Goal: Task Accomplishment & Management: Manage account settings

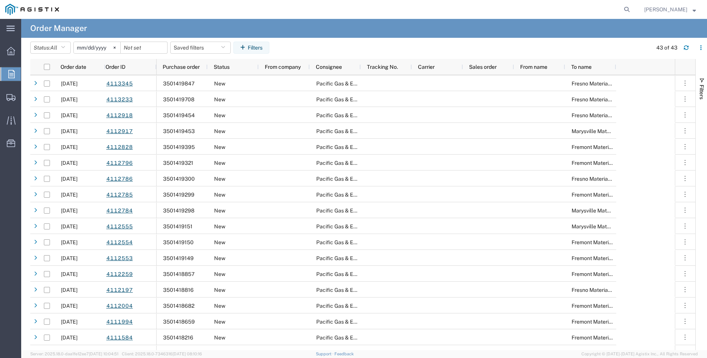
click at [116, 47] on icon at bounding box center [115, 48] width 2 height 2
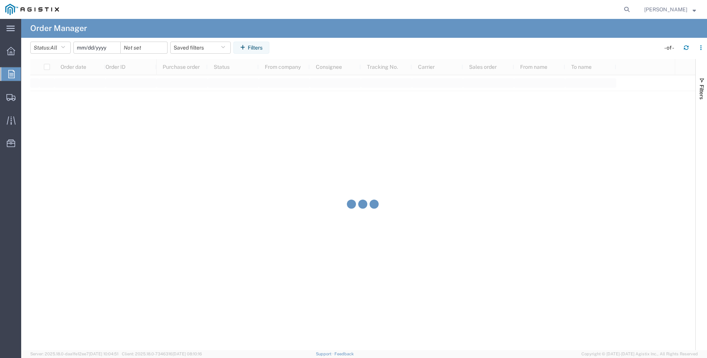
click at [107, 50] on input "date" at bounding box center [97, 47] width 47 height 11
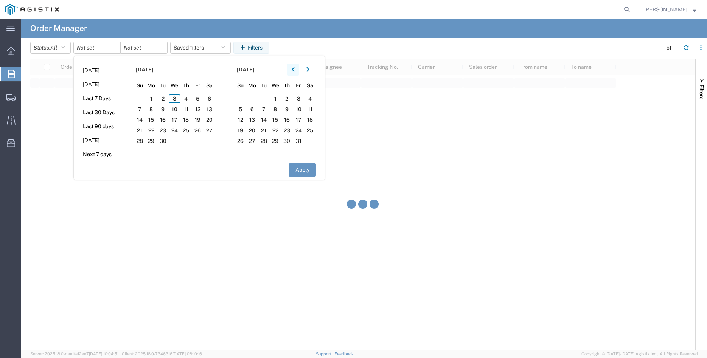
click at [297, 68] on button "button" at bounding box center [293, 70] width 12 height 12
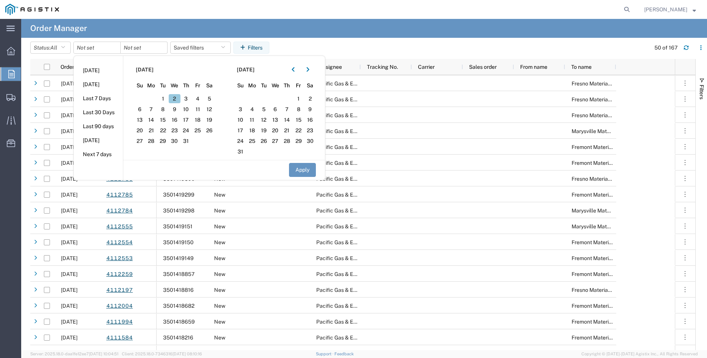
click at [178, 97] on span "2" at bounding box center [175, 98] width 12 height 9
click at [302, 168] on button "Apply" at bounding box center [302, 170] width 27 height 14
type input "[DATE]"
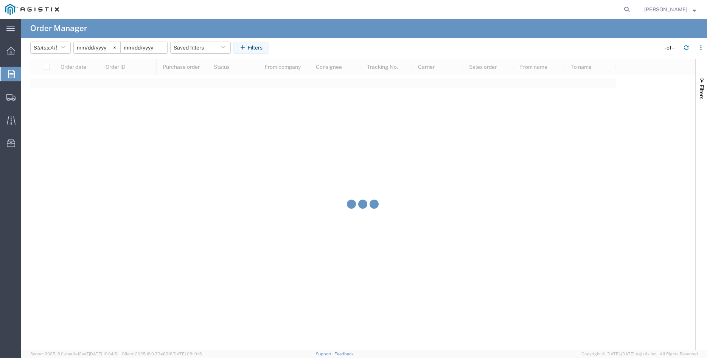
click at [148, 46] on input "date" at bounding box center [144, 47] width 47 height 11
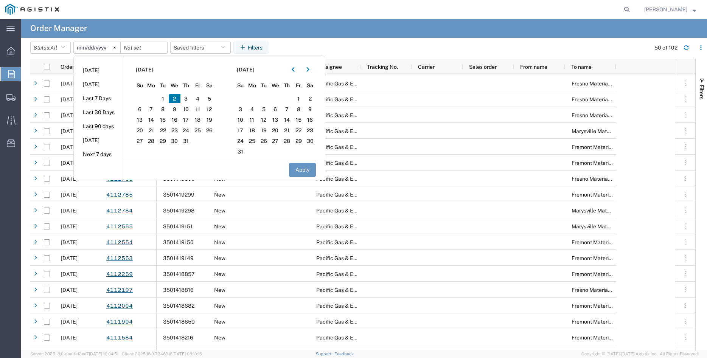
click at [179, 98] on span "2" at bounding box center [175, 98] width 12 height 9
click at [303, 170] on button "Apply" at bounding box center [302, 170] width 27 height 14
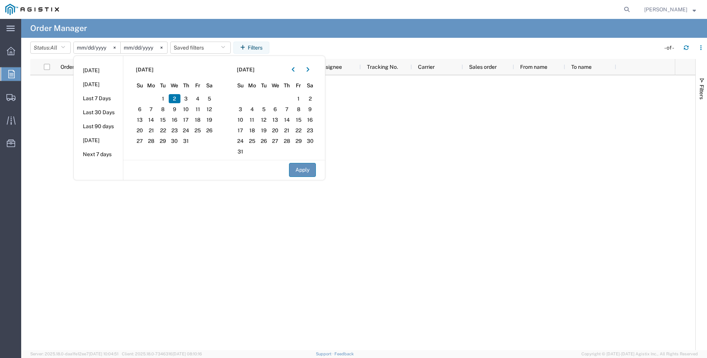
type input "[DATE]"
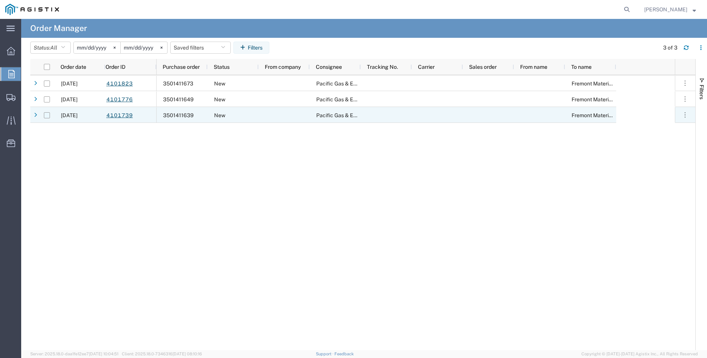
click at [48, 117] on input "Press Space to toggle row selection (unchecked)" at bounding box center [47, 115] width 6 height 6
checkbox input "true"
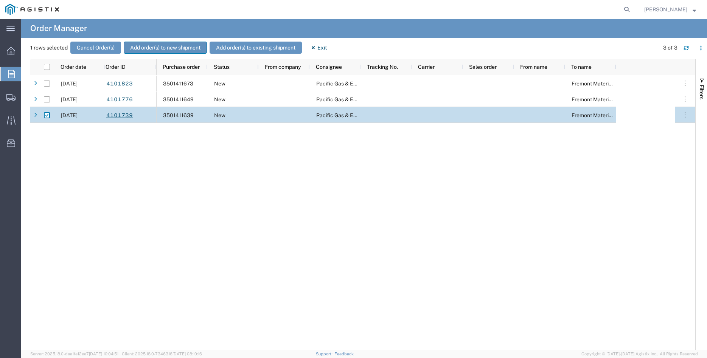
click at [155, 46] on button "Add order(s) to new shipment" at bounding box center [165, 48] width 83 height 12
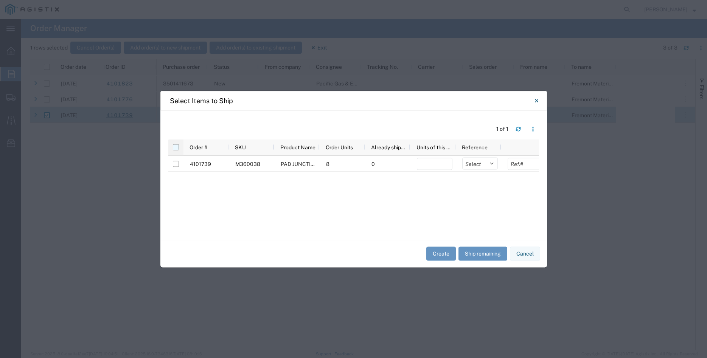
click at [177, 149] on input "checkbox" at bounding box center [176, 147] width 6 height 6
checkbox input "true"
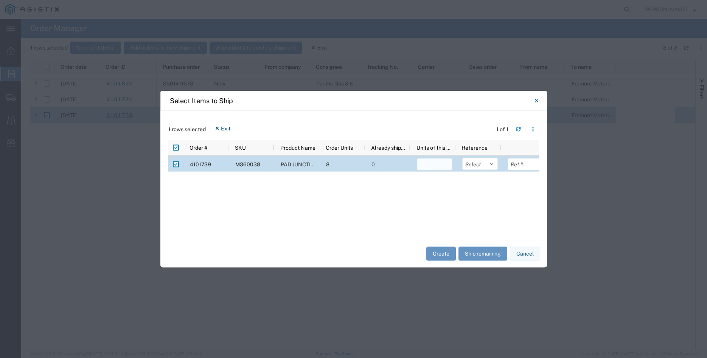
click at [425, 165] on input "number" at bounding box center [435, 164] width 36 height 12
type input "8"
click at [462, 158] on select "Select Purchase Order Delivery Number" at bounding box center [480, 164] width 36 height 12
select select "PURCHORD"
click option "Purchase Order" at bounding box center [0, 0] width 0 height 0
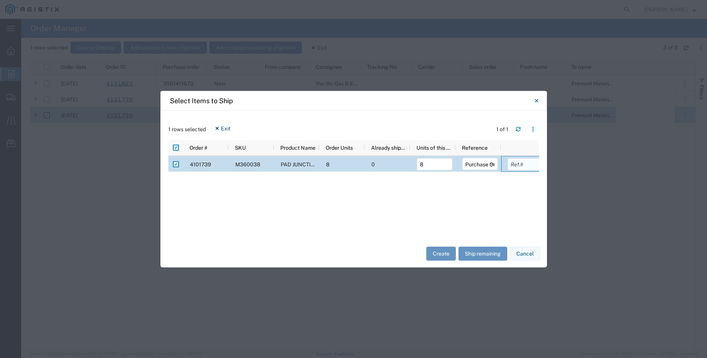
click at [516, 167] on input "text" at bounding box center [526, 164] width 36 height 12
type input "6160.00"
click at [478, 196] on div "4101739 M360038 [GEOGRAPHIC_DATA] 2 OR 3 WIRE 8 0 8 Select Purchase Order Deliv…" at bounding box center [353, 194] width 371 height 76
click at [436, 254] on button "Create" at bounding box center [441, 254] width 30 height 14
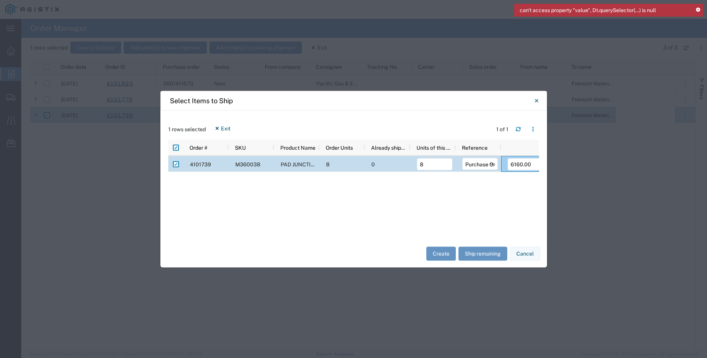
click at [699, 10] on icon at bounding box center [698, 10] width 4 height 4
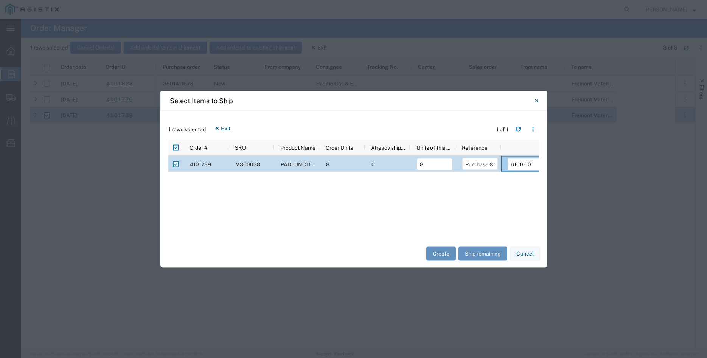
click at [444, 258] on button "Create" at bounding box center [441, 254] width 30 height 14
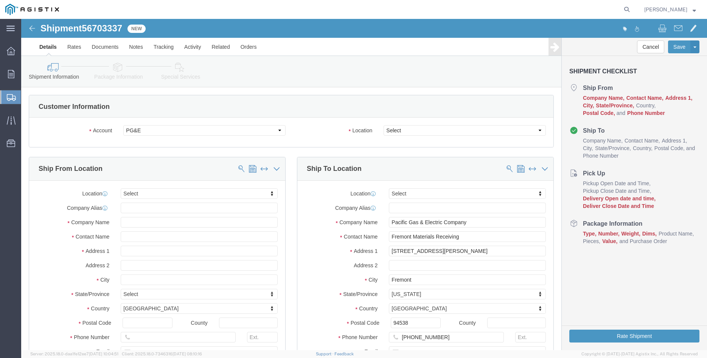
select select
click select "Select All Others [GEOGRAPHIC_DATA] [GEOGRAPHIC_DATA] [GEOGRAPHIC_DATA] [GEOGRA…"
select select "19740"
click option "Fremont [GEOGRAPHIC_DATA]"
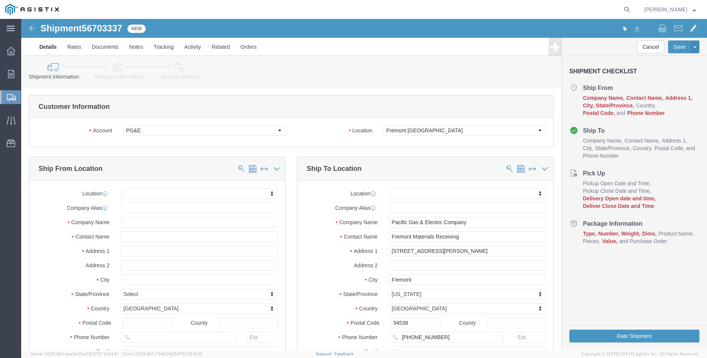
click body "Shipment 56703337 New Details Rates Documents Notes Tracking Activity Related O…"
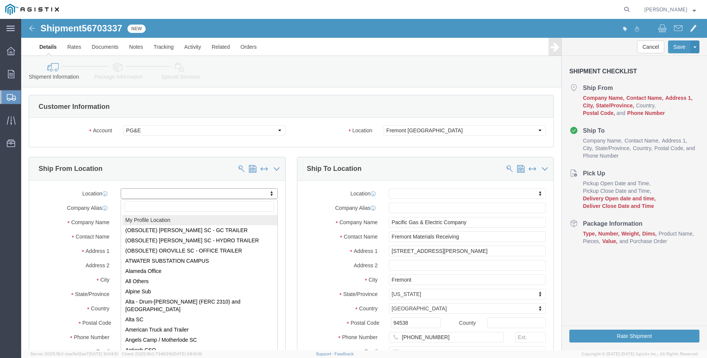
select select "MYPROFILE"
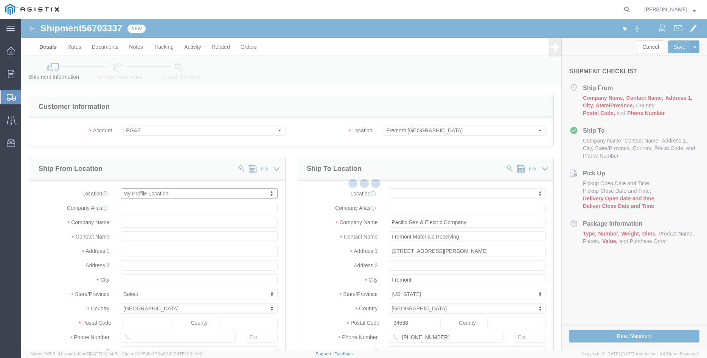
type input "[PERSON_NAME] Iron Works Inc"
type input "[PERSON_NAME]"
type input "305 [PERSON_NAME] DANCER DR"
type input "[PERSON_NAME]"
type input "95377"
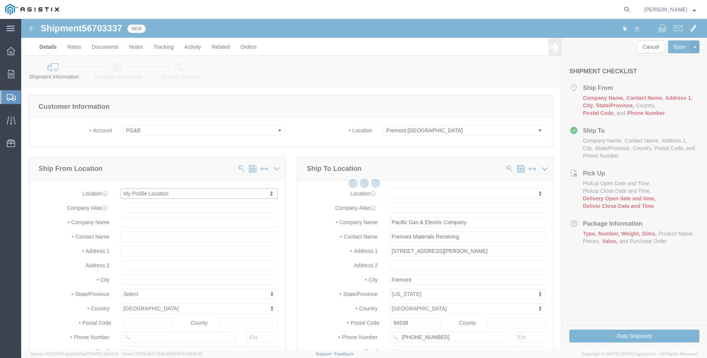
type input "[PHONE_NUMBER]"
type input "[PERSON_NAME][EMAIL_ADDRESS][DOMAIN_NAME]"
checkbox input "true"
select select "CA"
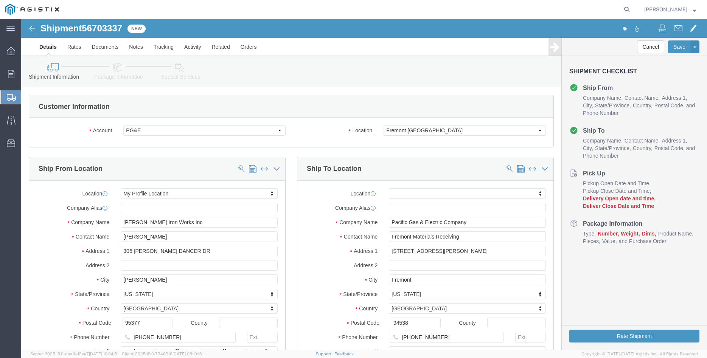
click div "Ship From Location Location My Profile Location My Profile Location (OBSOLETE) …"
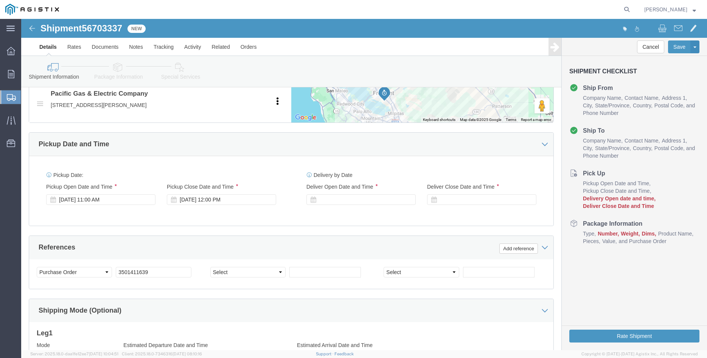
scroll to position [425, 0]
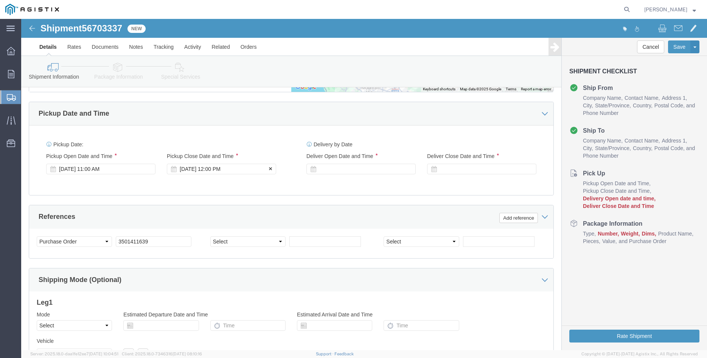
click div "[DATE] 12:00 PM"
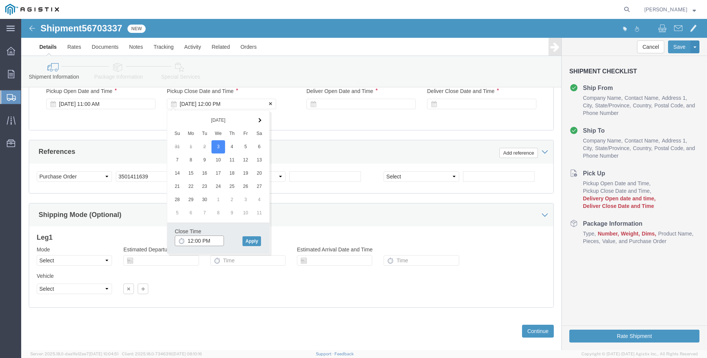
scroll to position [500, 0]
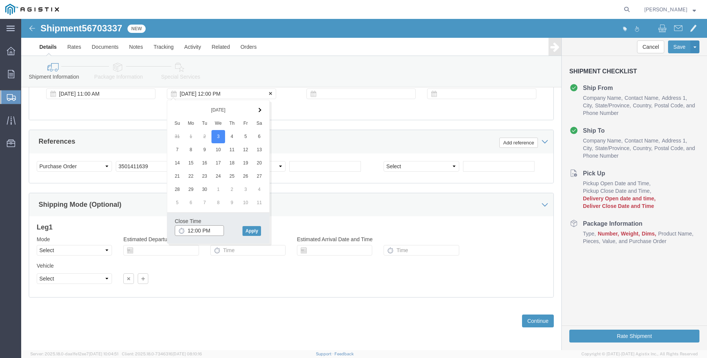
type input "1:00 PM"
click button "Apply"
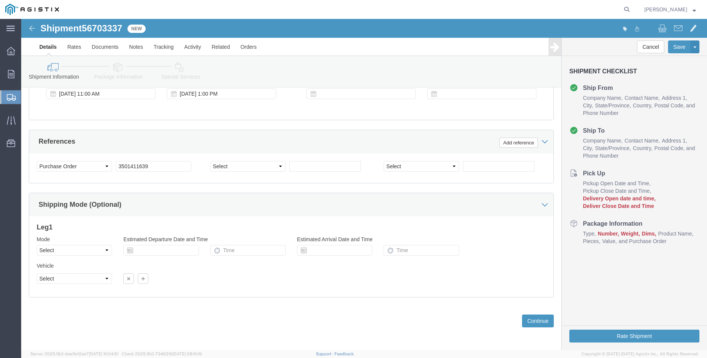
scroll to position [461, 0]
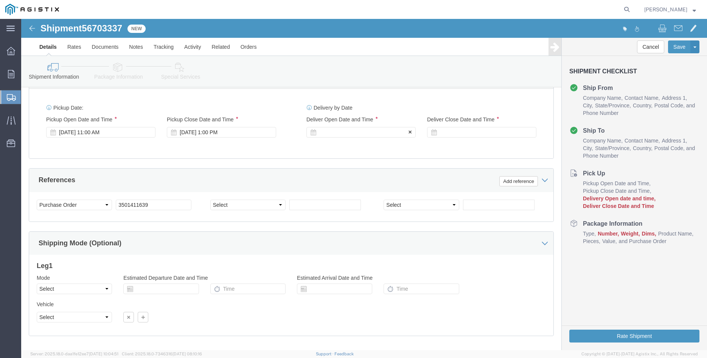
click div
click button "Apply"
click div
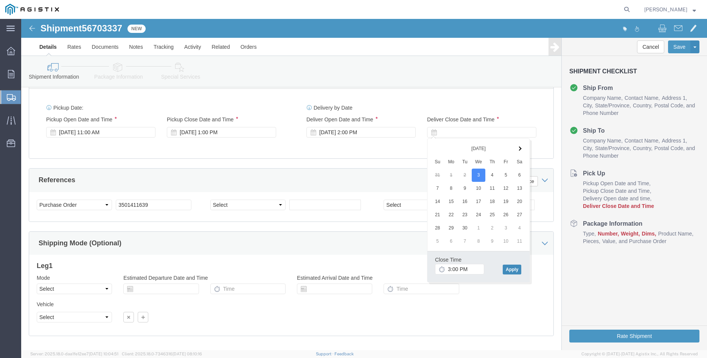
click button "Apply"
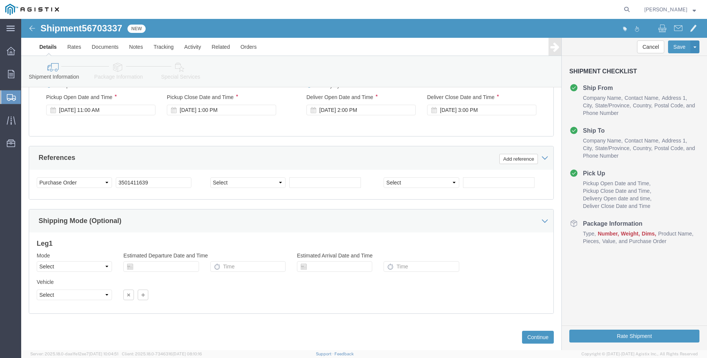
scroll to position [500, 0]
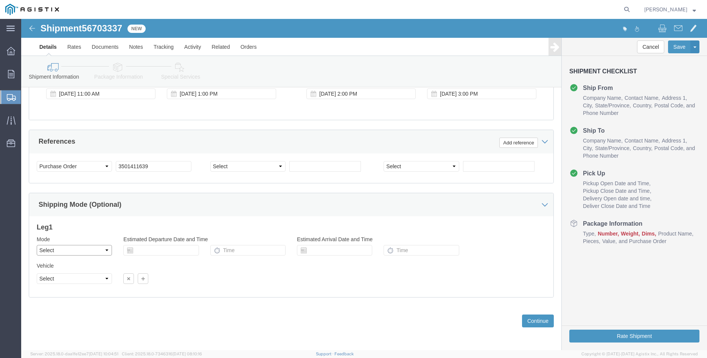
click select "Select Air Less than Truckload Multi-Leg Ocean Freight Rail Small Parcel Truckl…"
select select "TL"
click option "Truckload"
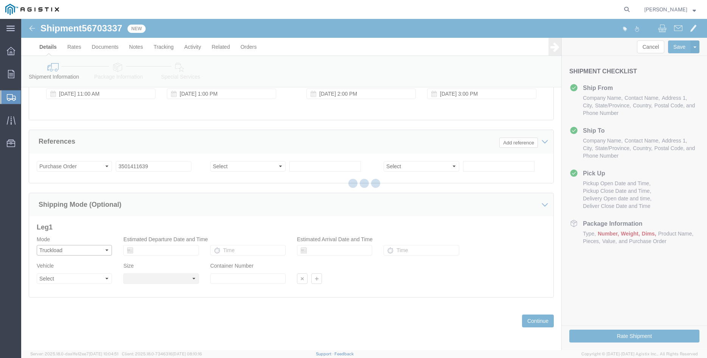
select select
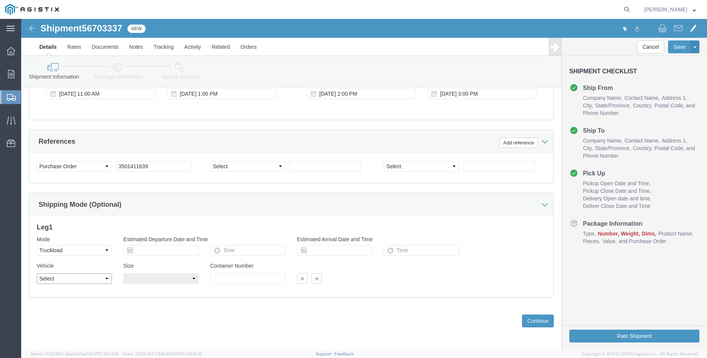
click select "Select 1-Ton (PSS) 10 Wheel 10 Yard Dump Truck 20 Yard Dump Truck Bobtail Botto…"
select select "FLBD"
click option "Flat Bed"
click select "Select 35 Feet 20 Feet 28 Feet 53 Feet 40 Feet 48 Feet"
select select "20FT"
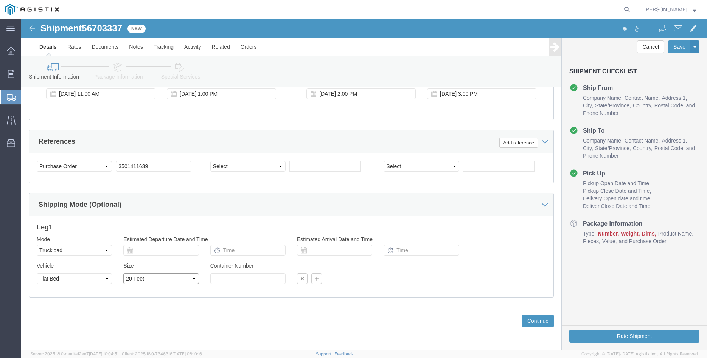
click option "20 Feet"
click div "Previous Continue"
click button "Continue"
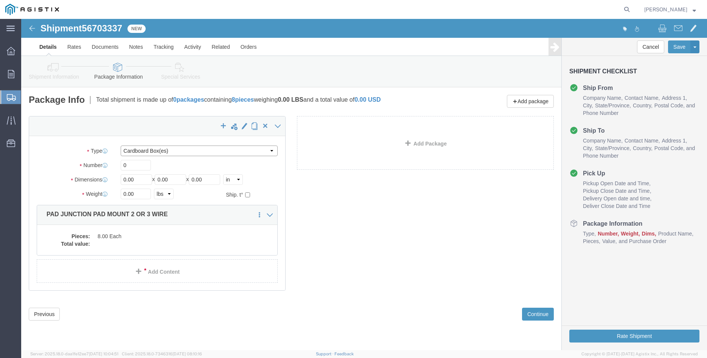
click select "Select Bulk Bundle(s) Cardboard Box(es) Carton(s) Crate(s) Drum(s) (Fiberboard)…"
select select "PONS"
click option "Pallet(s) Oversized (Not Stackable)"
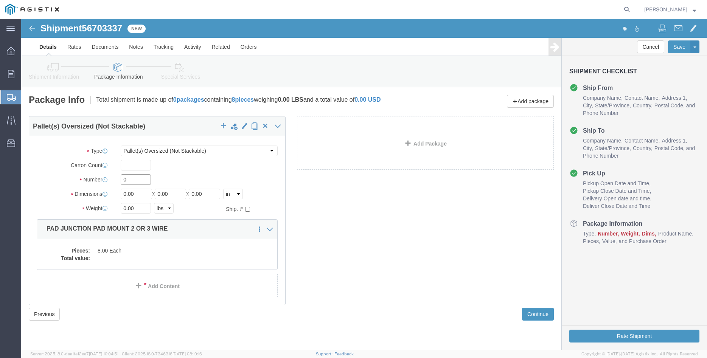
click input "0"
type input "2"
type input "42"
type input "76"
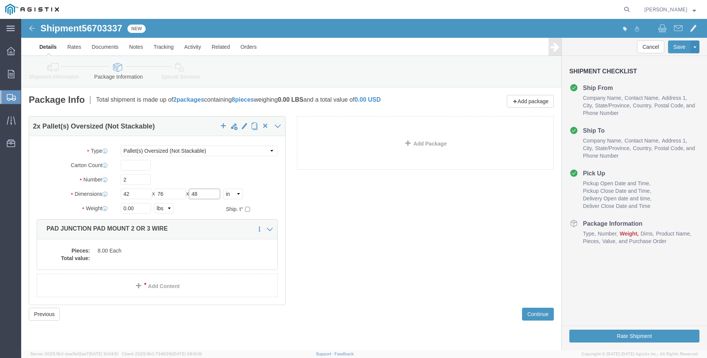
type input "48"
type input "5600"
click label "Number"
click dd "8.00 Each"
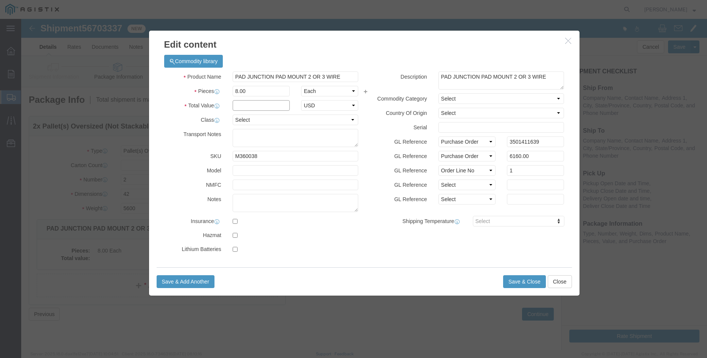
click input "text"
type input "6160.00"
click select "Select 50 55 60 65 70 85 92.5 100 125 175 250 300 400"
select select "100"
click option "100"
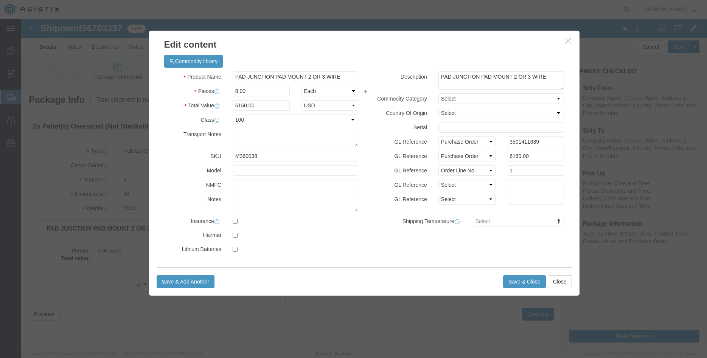
click div "GL Reference Select Account Type Activity ID Airline Appointment Number ASN Bat…"
click button "Save & Close"
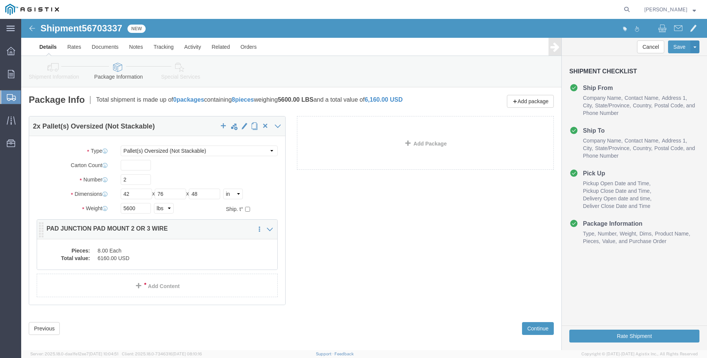
click dd "8.00 Each"
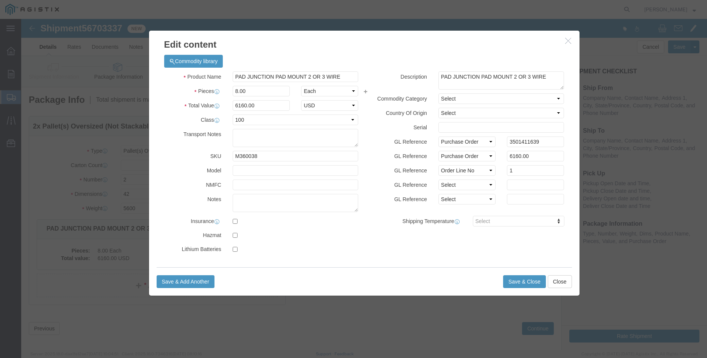
click button "button"
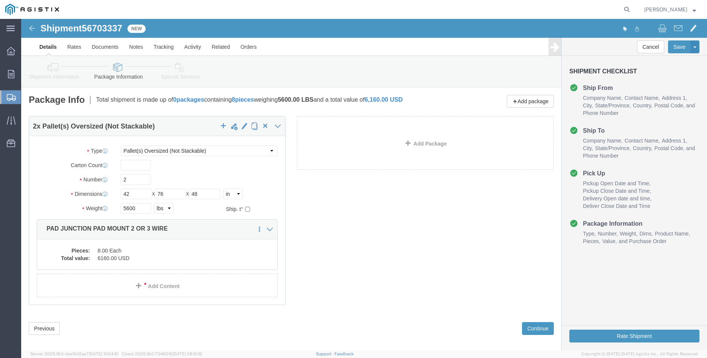
scroll to position [8, 0]
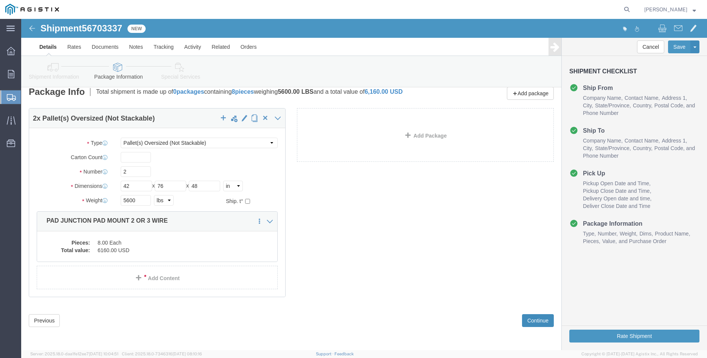
click button "Continue"
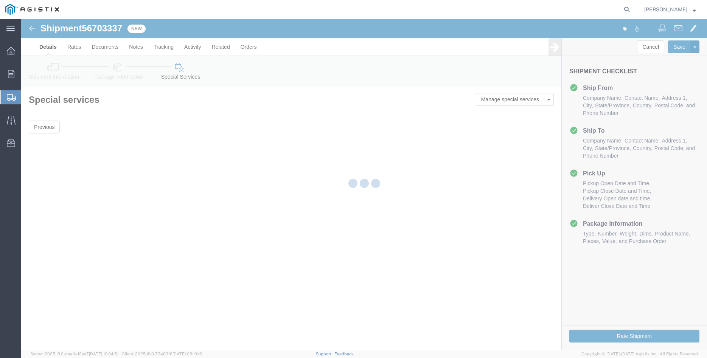
scroll to position [0, 0]
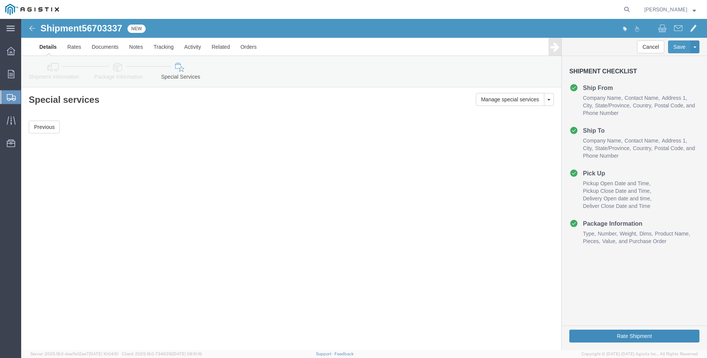
click button "Rate Shipment"
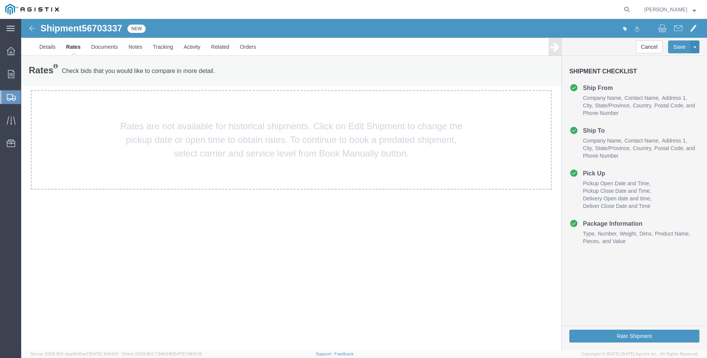
click at [30, 47] on div "Details Rates Documents Notes Tracking Activity Related Orders Cancel Save Assi…" at bounding box center [364, 47] width 686 height 18
click at [42, 45] on link "Details" at bounding box center [47, 47] width 27 height 18
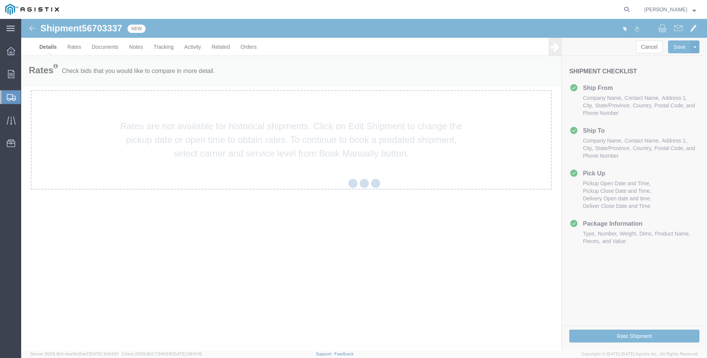
select select "21941"
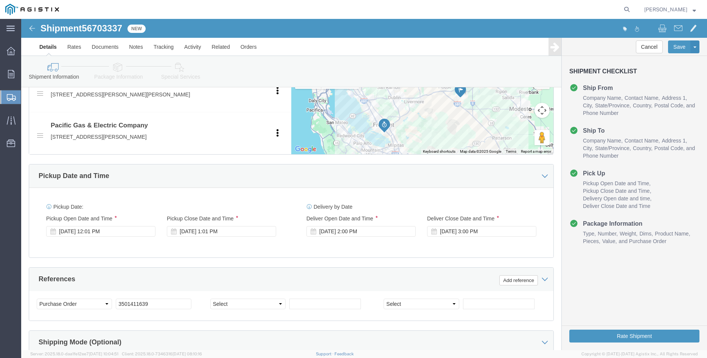
scroll to position [425, 0]
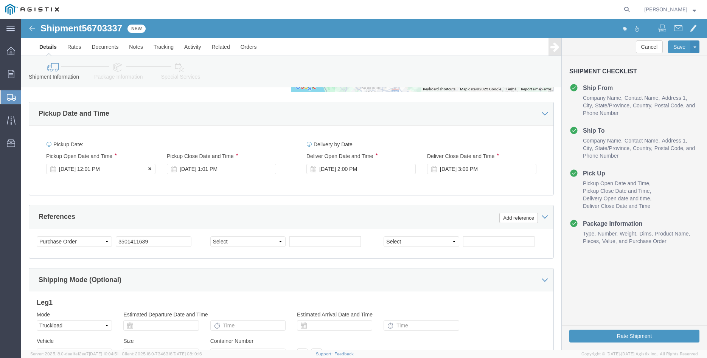
click div "[DATE] 12:01 PM"
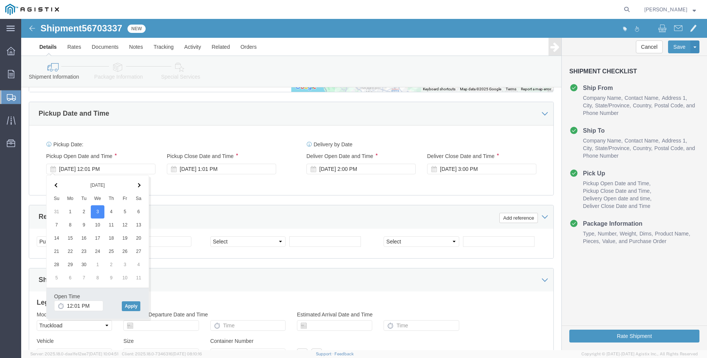
click div "Open Time 12:01 PM [DATE] 12:01 PM - [DATE] 12:01 PM Cancel Apply"
click input "12:01 PM"
type input "12:30 PM"
click button "Apply"
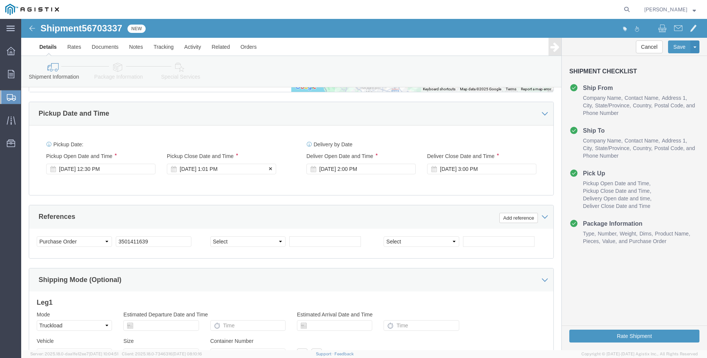
click div "[DATE] 1:01 PM"
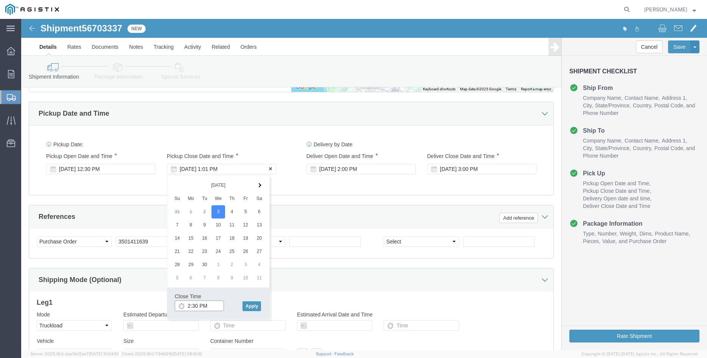
scroll to position [500, 0]
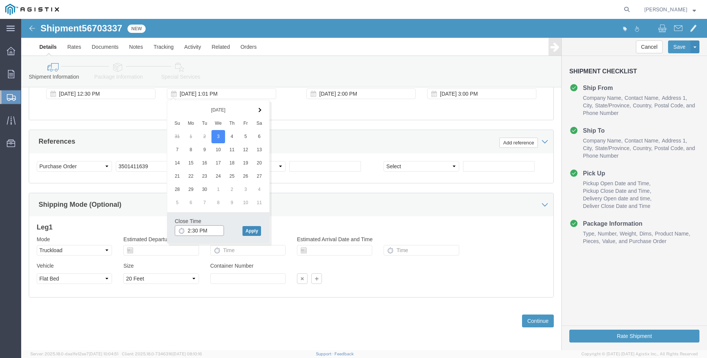
type input "2:30 PM"
click button "Apply"
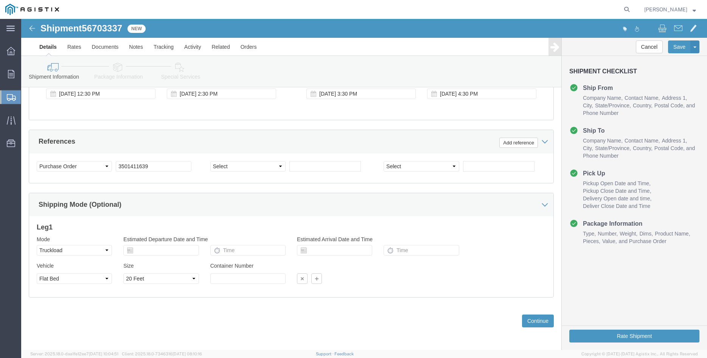
click div "Please fix the following errors Customer Information Account Select [PERSON_NAM…"
click button "Continue"
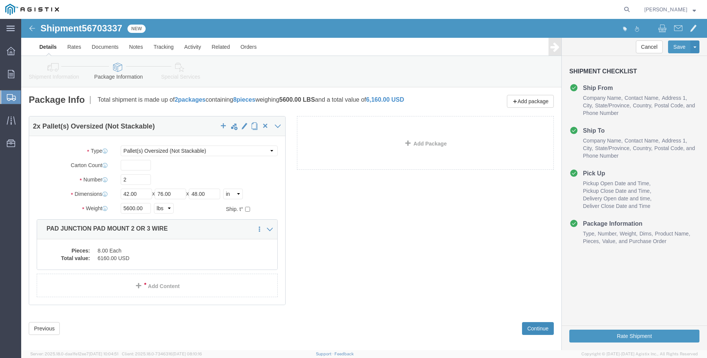
click button "Continue"
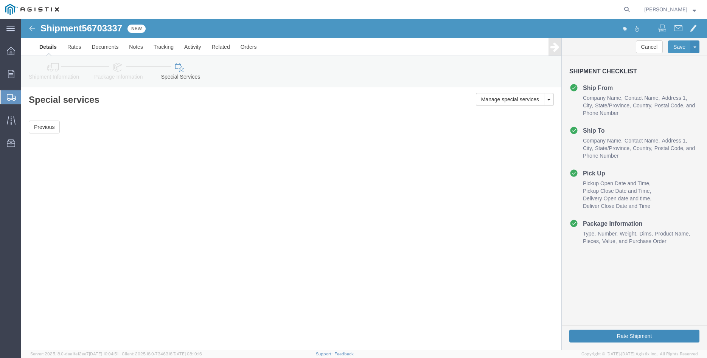
click button "Rate Shipment"
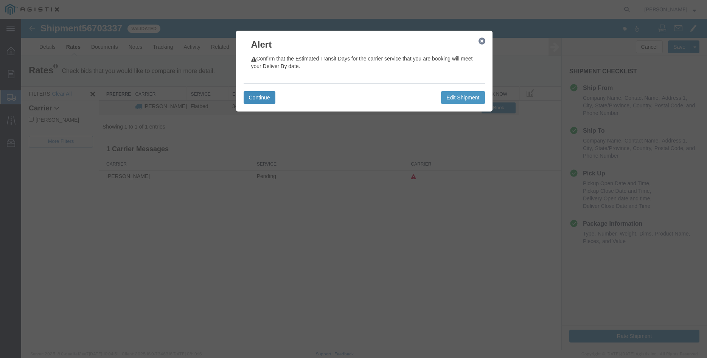
click at [266, 96] on button "Continue" at bounding box center [260, 97] width 32 height 13
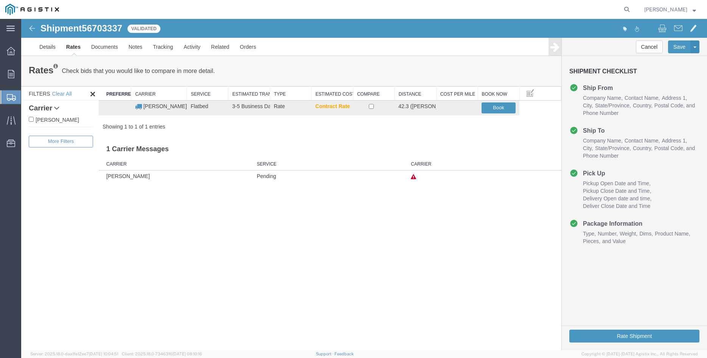
click at [50, 120] on label "[PERSON_NAME]" at bounding box center [61, 119] width 64 height 8
click at [34, 120] on input "[PERSON_NAME]" at bounding box center [31, 119] width 5 height 5
checkbox input "true"
click at [373, 107] on input "checkbox" at bounding box center [371, 106] width 5 height 5
checkbox input "true"
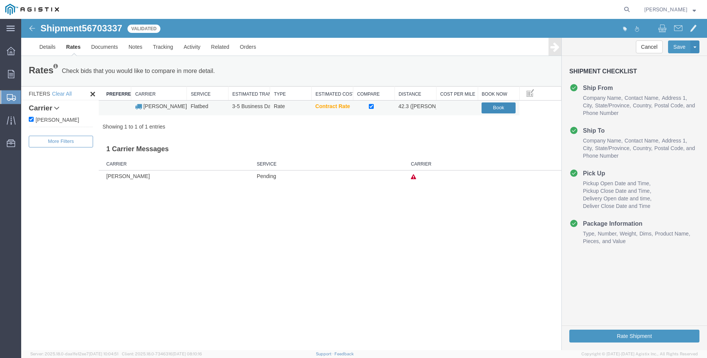
click at [498, 110] on button "Book" at bounding box center [499, 108] width 34 height 11
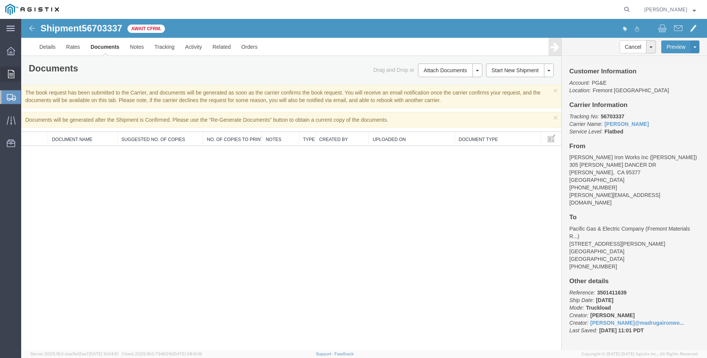
click at [9, 74] on icon at bounding box center [11, 74] width 6 height 8
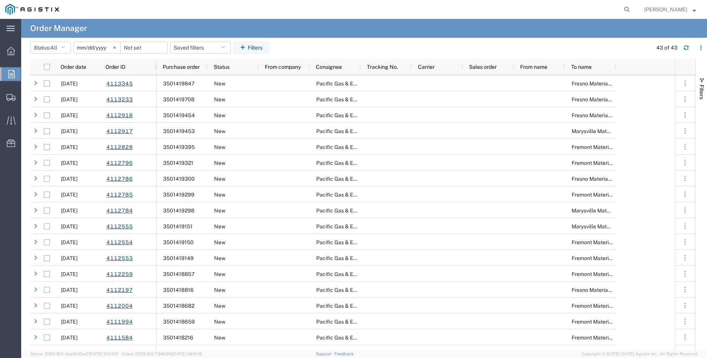
click at [115, 47] on icon at bounding box center [115, 48] width 2 height 2
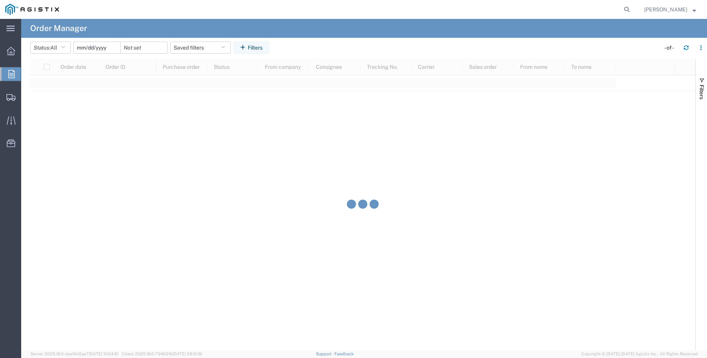
click at [99, 46] on input "date" at bounding box center [97, 47] width 47 height 11
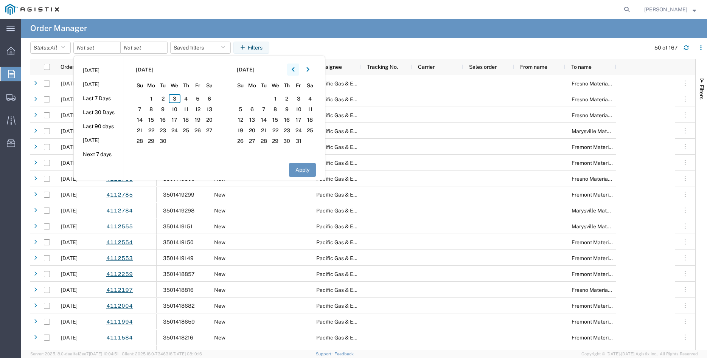
click at [293, 72] on button "button" at bounding box center [293, 70] width 12 height 12
click at [246, 131] on span "22" at bounding box center [241, 130] width 12 height 9
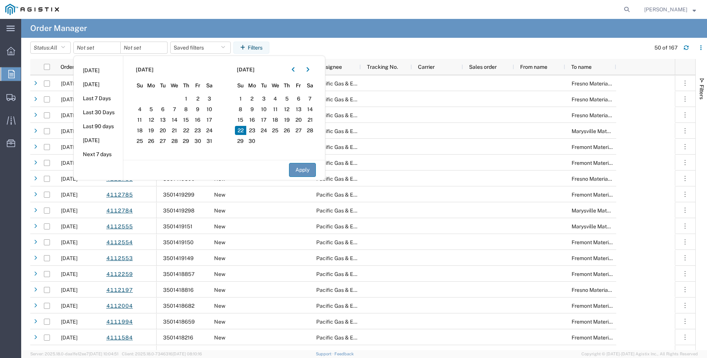
click at [306, 174] on button "Apply" at bounding box center [302, 170] width 27 height 14
type input "[DATE]"
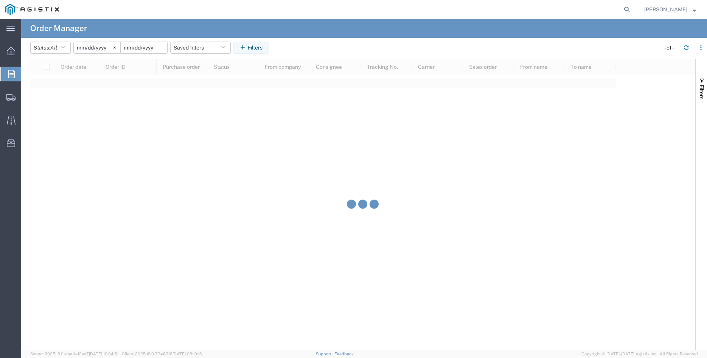
click at [147, 47] on input "date" at bounding box center [144, 47] width 47 height 11
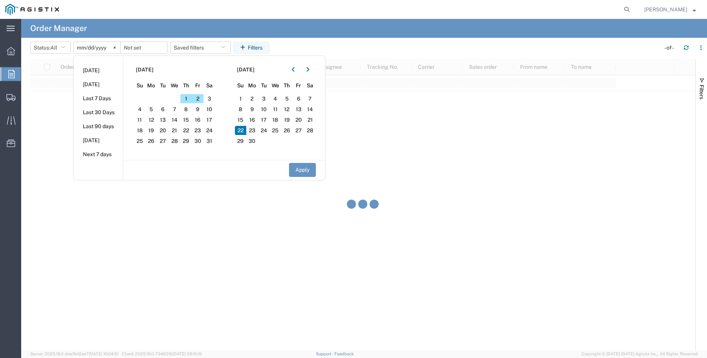
click at [240, 131] on span "22" at bounding box center [241, 130] width 12 height 9
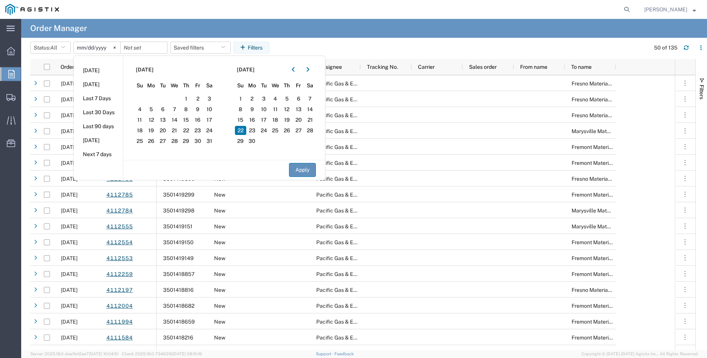
click at [309, 171] on button "Apply" at bounding box center [302, 170] width 27 height 14
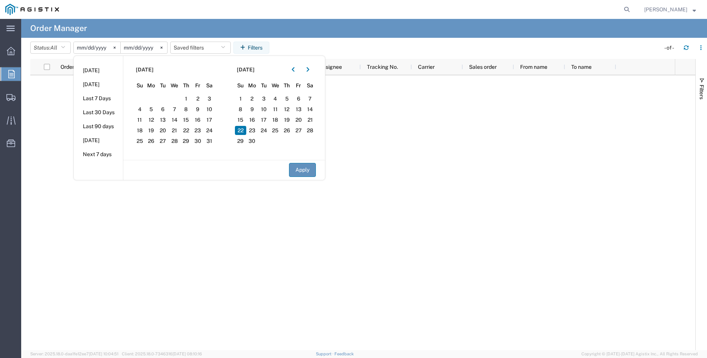
type input "[DATE]"
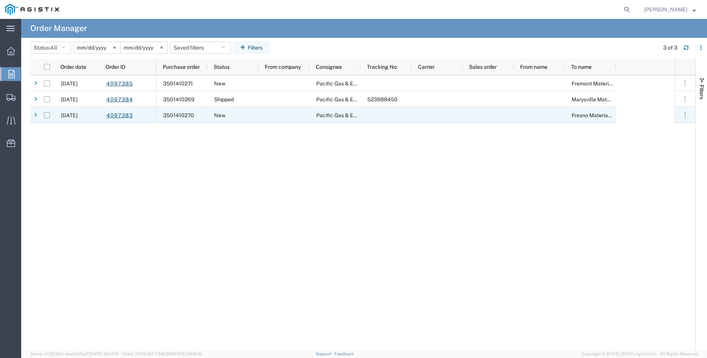
click at [47, 116] on input "Press Space to toggle row selection (unchecked)" at bounding box center [47, 115] width 6 height 6
checkbox input "true"
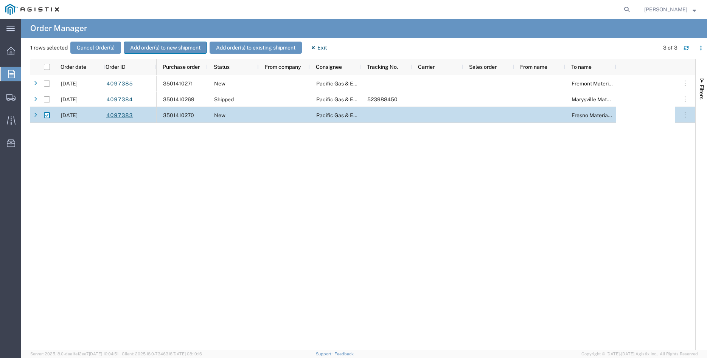
click at [176, 48] on button "Add order(s) to new shipment" at bounding box center [165, 48] width 83 height 12
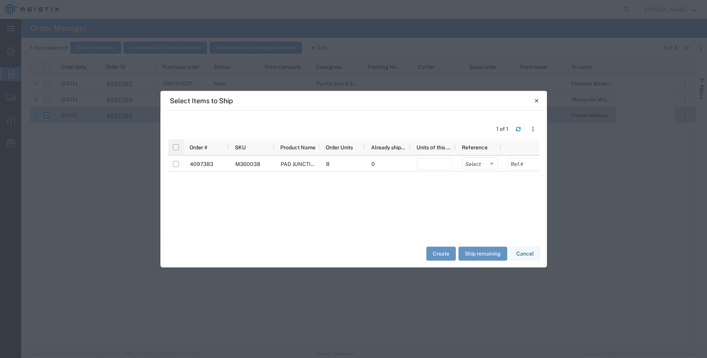
click at [179, 147] on input "checkbox" at bounding box center [176, 147] width 6 height 6
checkbox input "true"
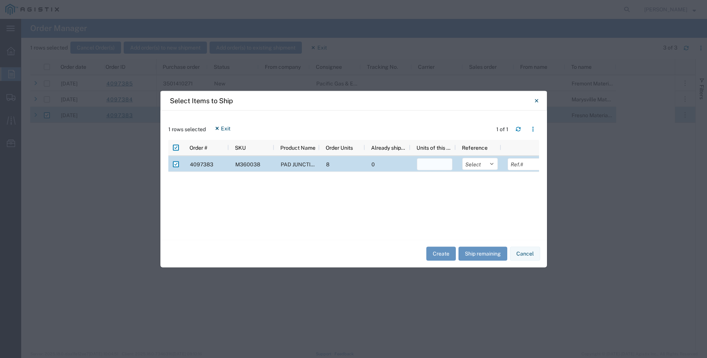
click at [426, 166] on input "number" at bounding box center [435, 164] width 36 height 12
type input "8"
click at [462, 158] on select "Select Purchase Order Delivery Number" at bounding box center [480, 164] width 36 height 12
select select "PURCHORD"
click option "Purchase Order" at bounding box center [0, 0] width 0 height 0
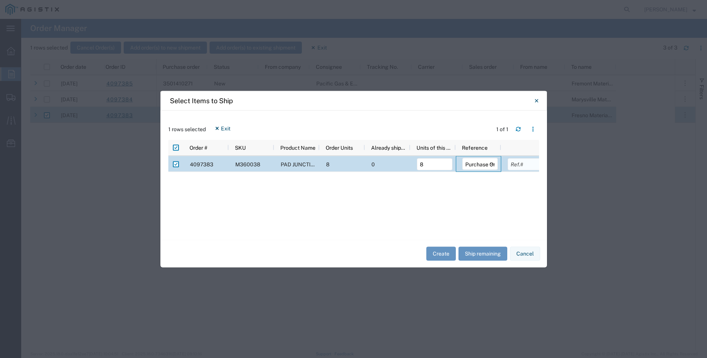
click at [521, 166] on input "text" at bounding box center [526, 164] width 36 height 12
type input "6160.00"
click at [454, 202] on div "4097383 M360038 PAD JUNCTION PAD MOUNT 2 OR 3 WIRE 8 0 8 Select Purchase Order …" at bounding box center [353, 194] width 371 height 76
click at [442, 258] on button "Create" at bounding box center [441, 254] width 30 height 14
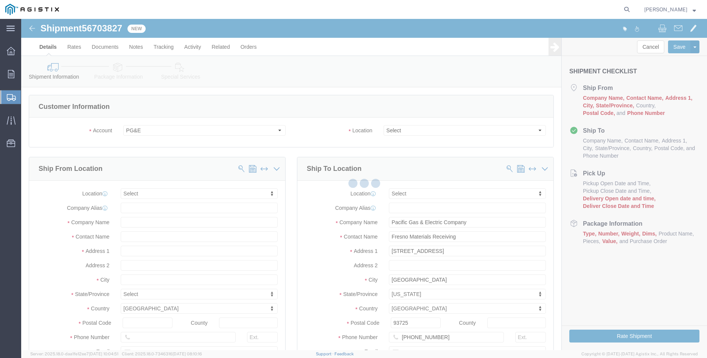
select select
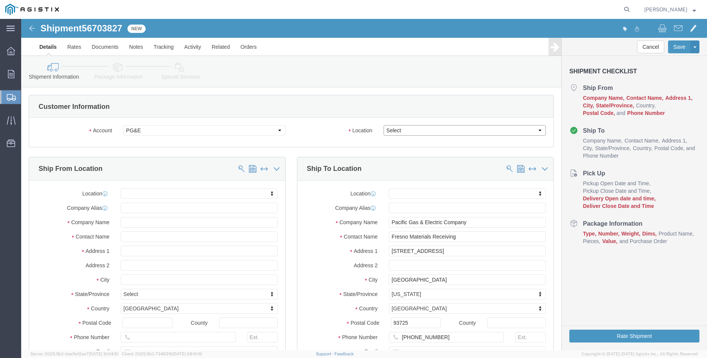
click select "Select All Others [GEOGRAPHIC_DATA] [GEOGRAPHIC_DATA] [GEOGRAPHIC_DATA] [GEOGRA…"
select select "19745"
click option "[GEOGRAPHIC_DATA]"
click label "Location"
click body "Shipment 56703827 New Details Rates Documents Notes Tracking Activity Related O…"
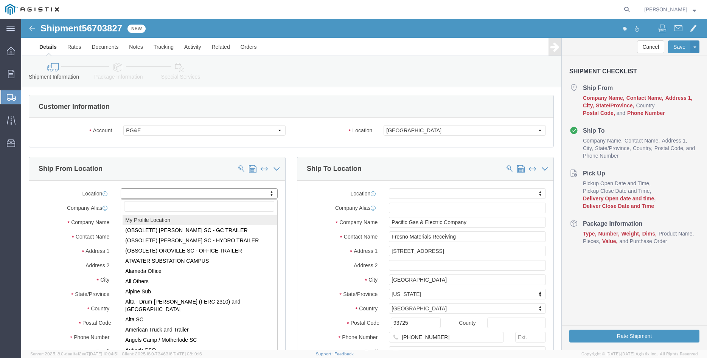
select select "MYPROFILE"
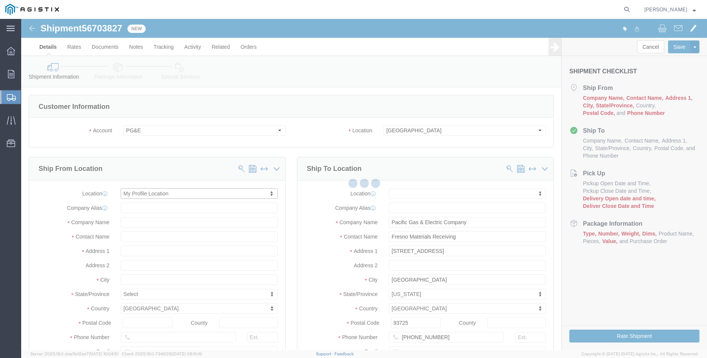
type input "305 [PERSON_NAME] DANCER DR"
type input "95377"
type input "[PHONE_NUMBER]"
type input "[PERSON_NAME][EMAIL_ADDRESS][DOMAIN_NAME]"
checkbox input "true"
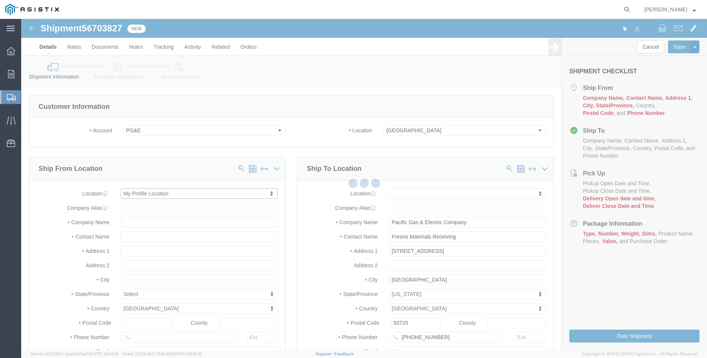
type input "[PERSON_NAME] Iron Works Inc"
type input "[PERSON_NAME]"
select select "CA"
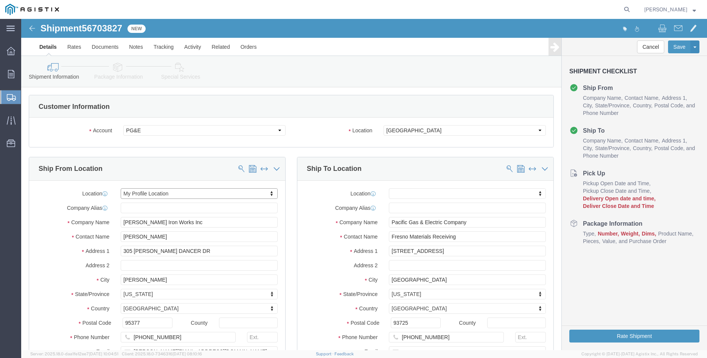
click div "Ship To Location Location My Profile Location (OBSOLETE) [GEOGRAPHIC_DATA] SC -…"
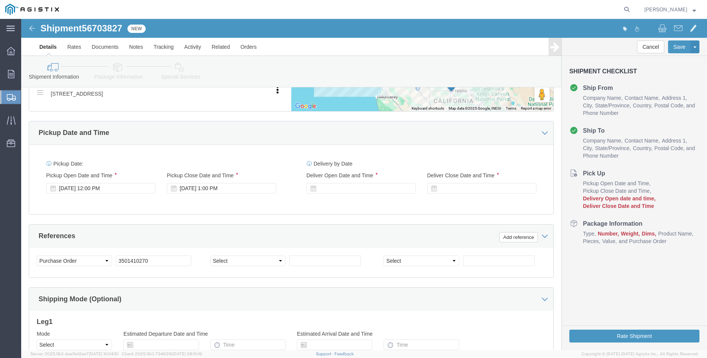
scroll to position [425, 0]
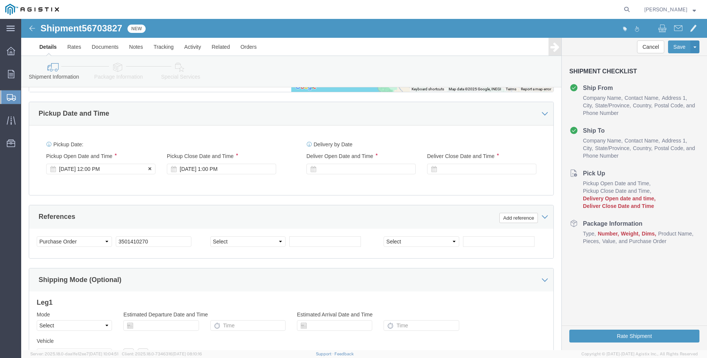
click div "[DATE] 12:00 PM"
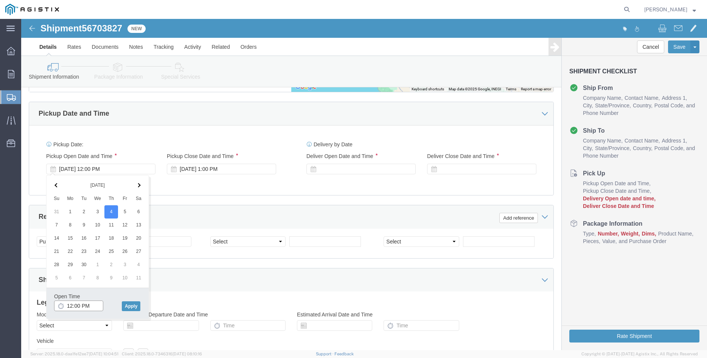
click input "12:00 PM"
type input "8:00 AM"
click button "Apply"
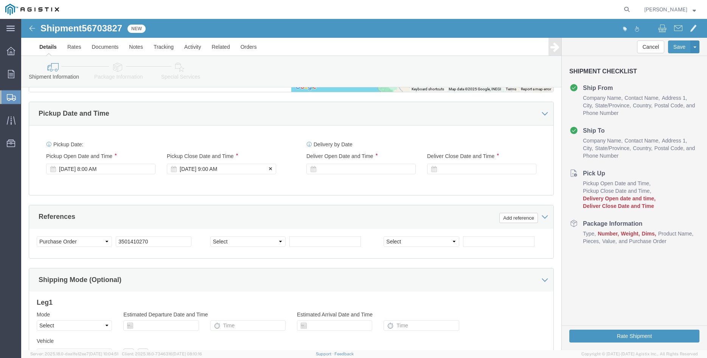
click div "[DATE] 9:00 AM"
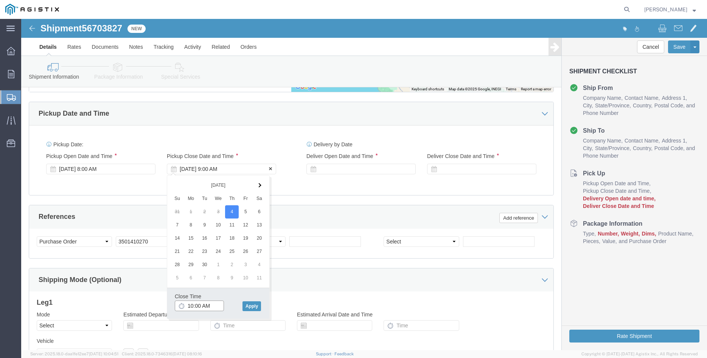
type input "10:00 AM"
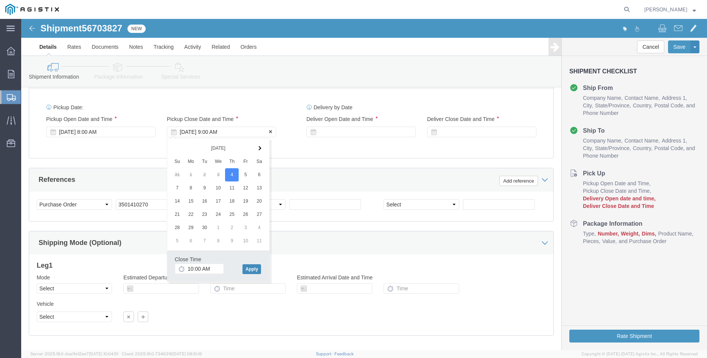
scroll to position [500, 0]
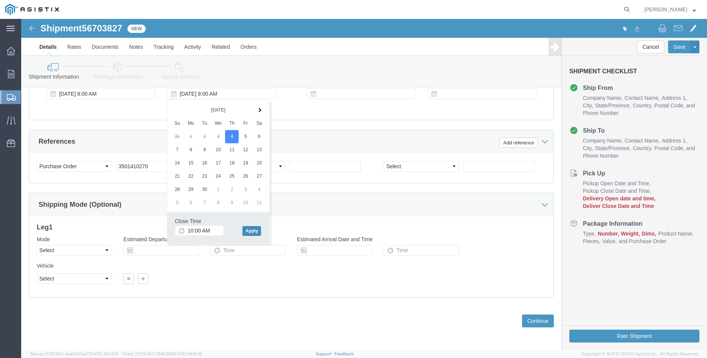
click button "Apply"
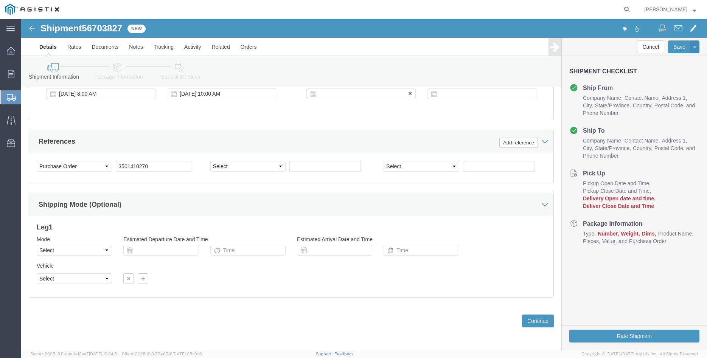
click div
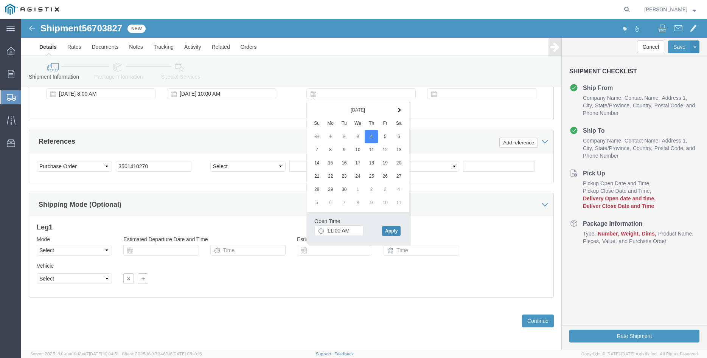
click button "Apply"
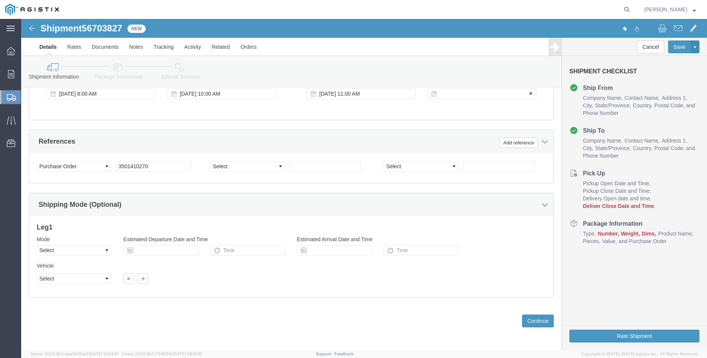
click div
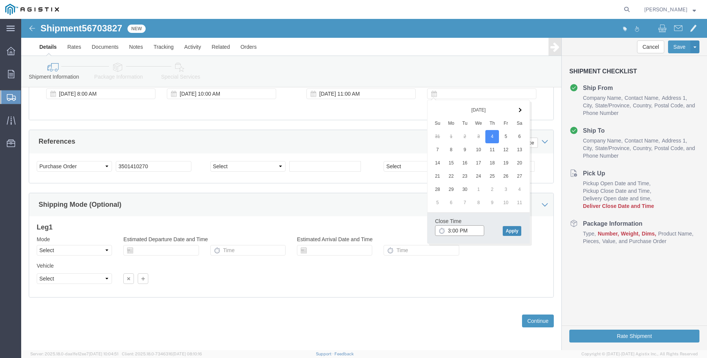
type input "3:00 PM"
click button "Apply"
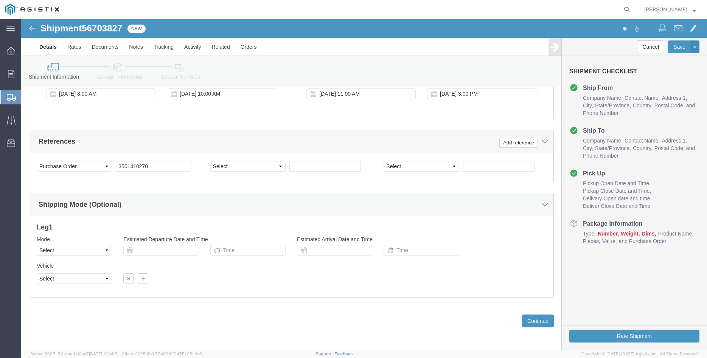
click div "Please fix the following errors Customer Information Account Select [PERSON_NAM…"
click select "Select Air Less than Truckload Multi-Leg Ocean Freight Rail Small Parcel Truckl…"
select select "TL"
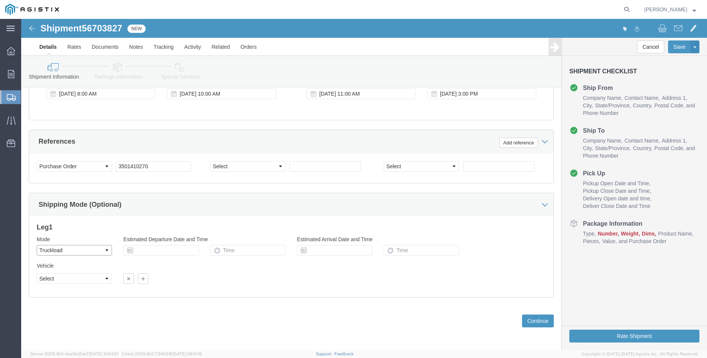
click option "Truckload"
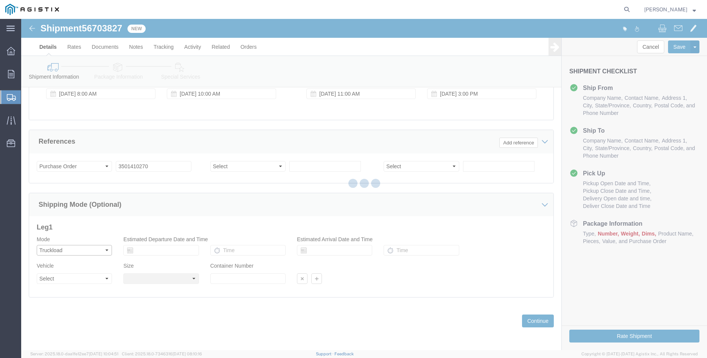
select select
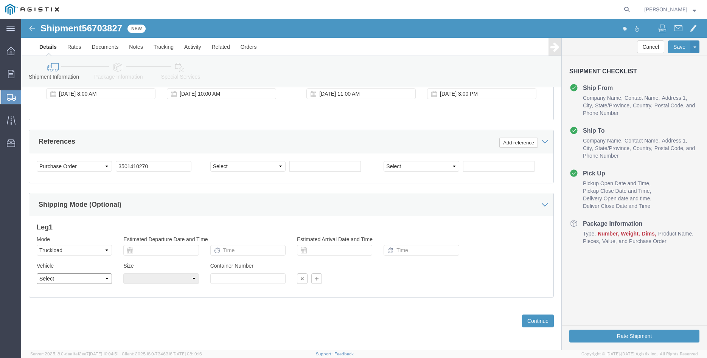
click select "Select 1-Ton (PSS) 10 Wheel 10 Yard Dump Truck 20 Yard Dump Truck Bobtail Botto…"
select select "FLBD"
click option "Flat Bed"
click select "Select 35 Feet 20 Feet 28 Feet 53 Feet 40 Feet 48 Feet"
select select "20FT"
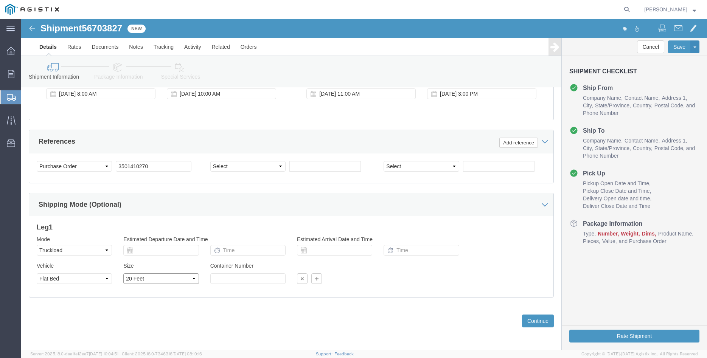
click option "20 Feet"
click div "Previous Continue"
click button "Continue"
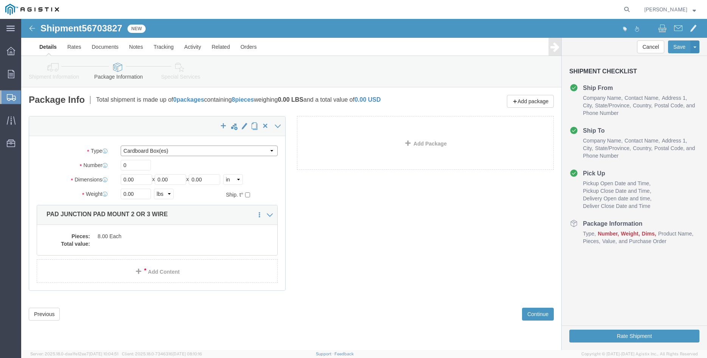
click select "Select Bulk Bundle(s) Cardboard Box(es) Carton(s) Crate(s) Drum(s) (Fiberboard)…"
select select "PONS"
click option "Pallet(s) Oversized (Not Stackable)"
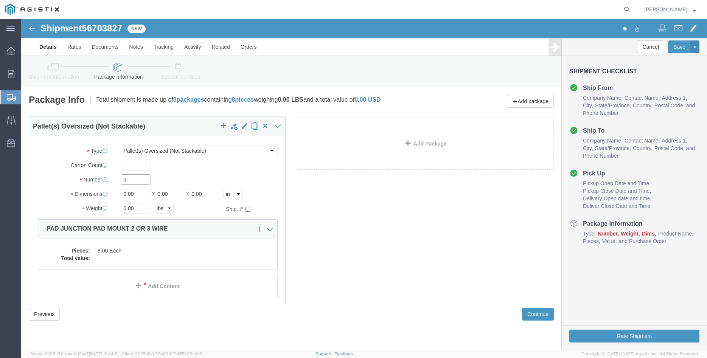
click input "0"
type input "2"
type input "42"
type input "76"
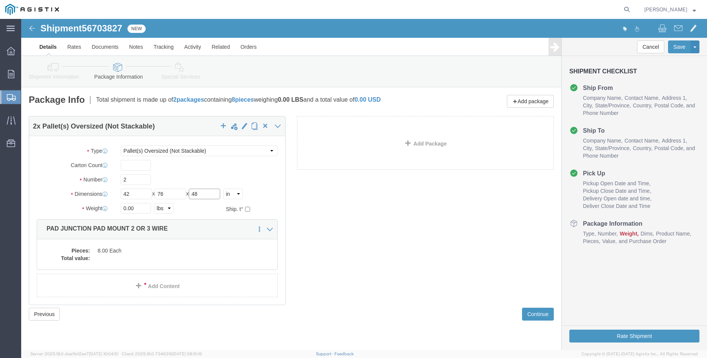
type input "48"
click div "2"
click input "0.00"
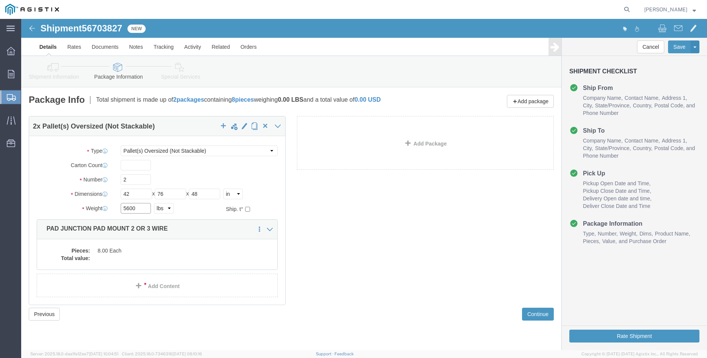
type input "5600"
click div
click dd "8.00 Each"
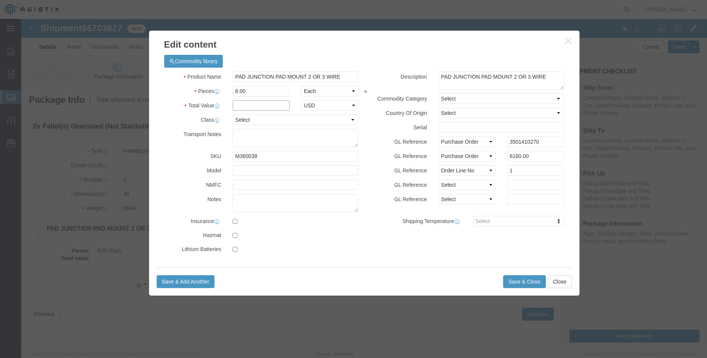
click input "text"
type input "6160.00"
click select "Select 50 55 60 65 70 85 92.5 100 125 175 250 300 400"
select select "100"
click option "100"
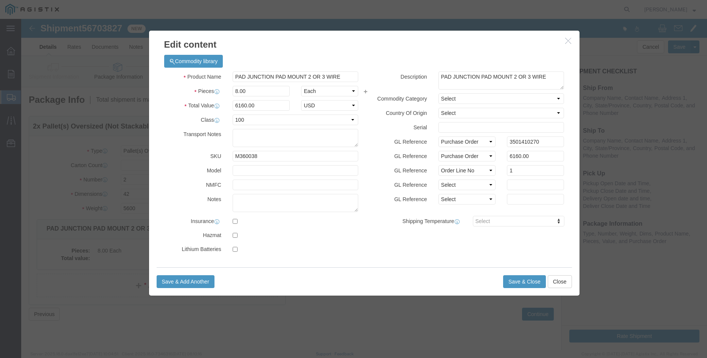
click div "GL Reference Select Account Type Activity ID Airline Appointment Number ASN Bat…"
click button "Save & Close"
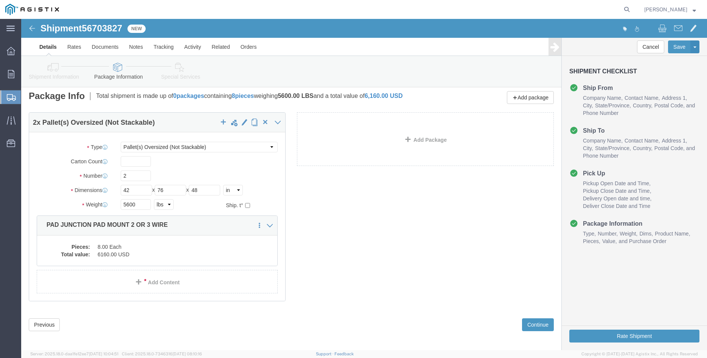
scroll to position [8, 0]
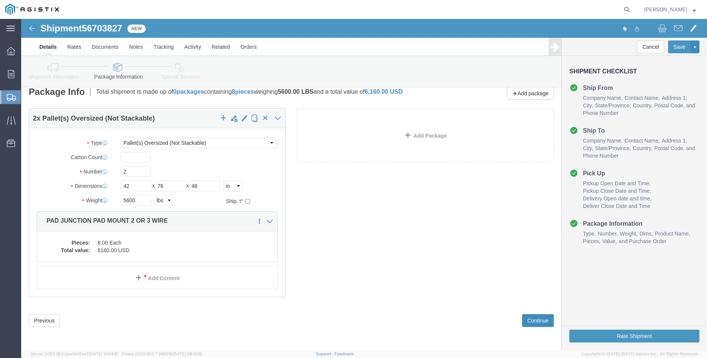
click button "Continue"
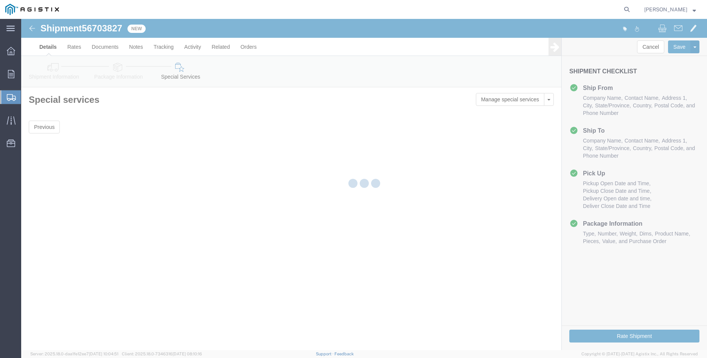
scroll to position [0, 0]
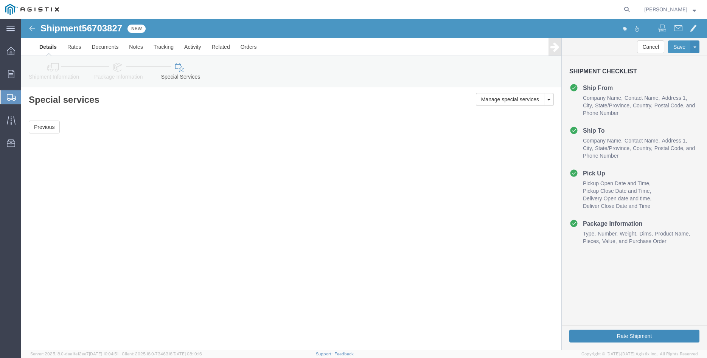
click button "Rate Shipment"
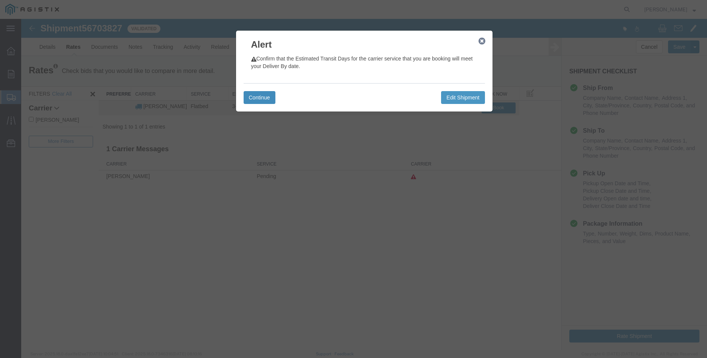
click at [261, 98] on button "Continue" at bounding box center [260, 97] width 32 height 13
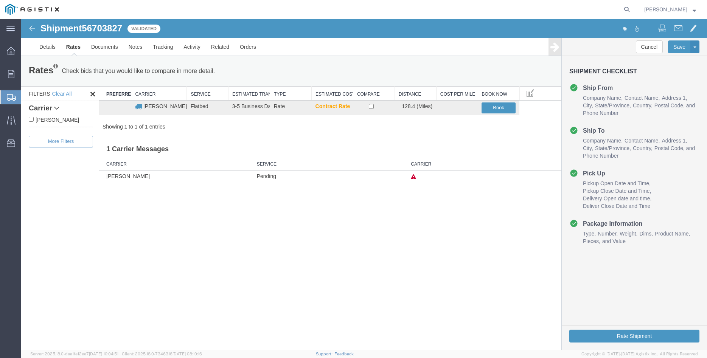
click at [58, 121] on label "[PERSON_NAME]" at bounding box center [61, 119] width 64 height 8
click at [34, 121] on input "[PERSON_NAME]" at bounding box center [31, 119] width 5 height 5
checkbox input "true"
click at [372, 108] on input "checkbox" at bounding box center [371, 106] width 5 height 5
checkbox input "true"
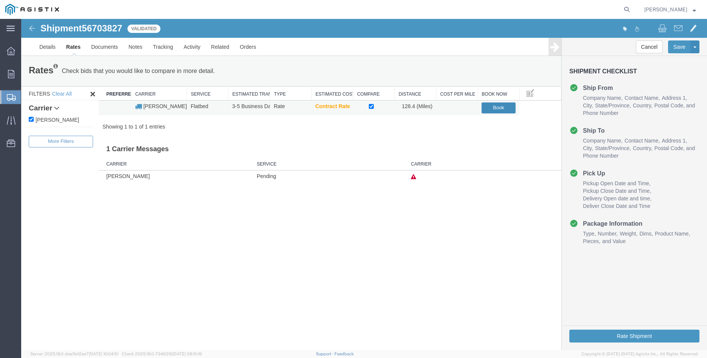
click at [501, 109] on button "Book" at bounding box center [499, 108] width 34 height 11
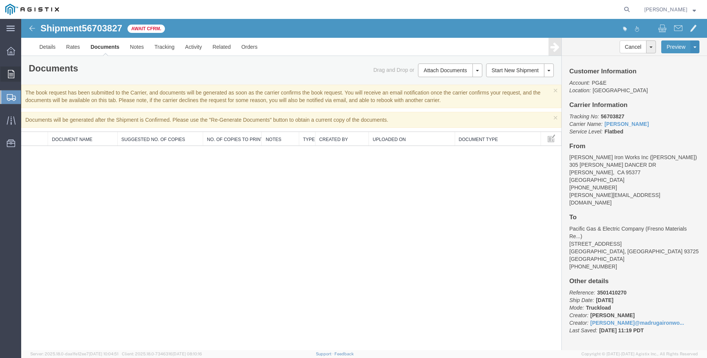
click at [10, 76] on icon at bounding box center [11, 74] width 6 height 8
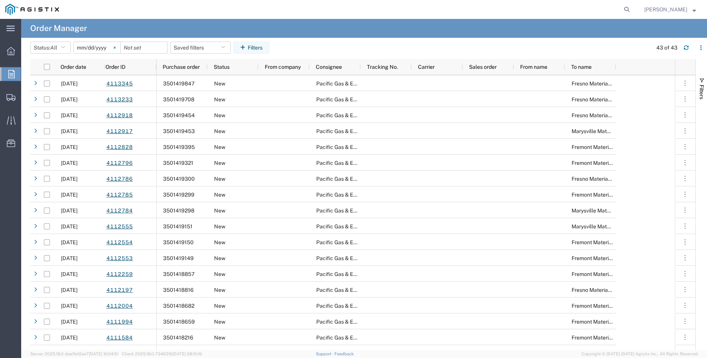
click at [120, 49] on svg-icon at bounding box center [114, 47] width 11 height 11
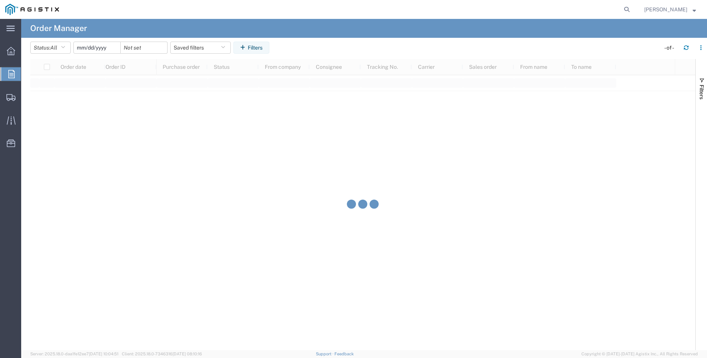
click at [97, 46] on input "date" at bounding box center [97, 47] width 47 height 11
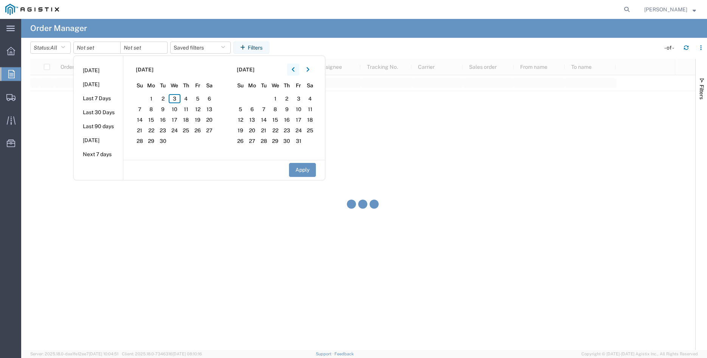
click at [299, 71] on button "button" at bounding box center [293, 70] width 12 height 12
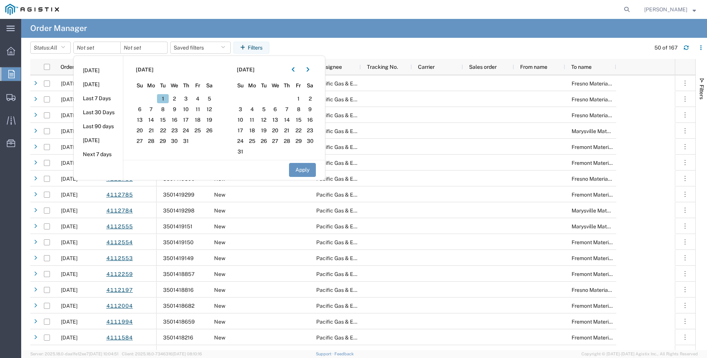
click at [164, 98] on span "1" at bounding box center [163, 98] width 12 height 9
click at [297, 170] on button "Apply" at bounding box center [302, 170] width 27 height 14
type input "[DATE]"
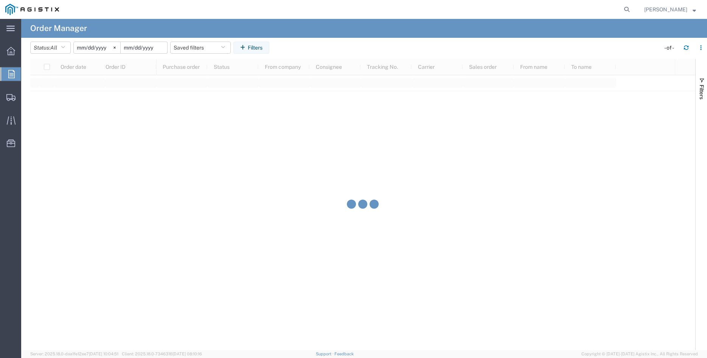
click at [149, 49] on input "date" at bounding box center [144, 47] width 47 height 11
